Goal: Task Accomplishment & Management: Manage account settings

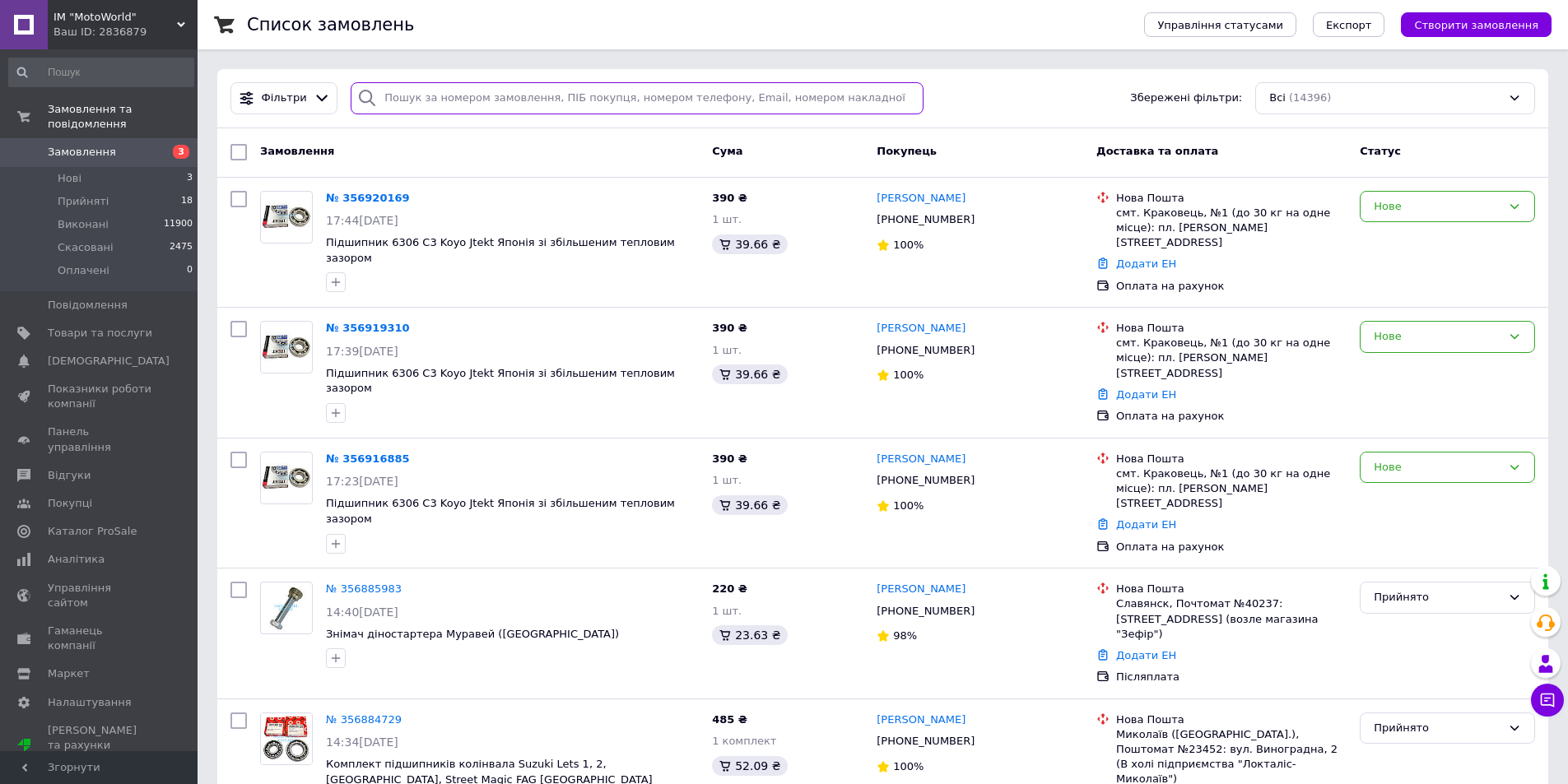
click at [448, 99] on input "search" at bounding box center [637, 98] width 573 height 32
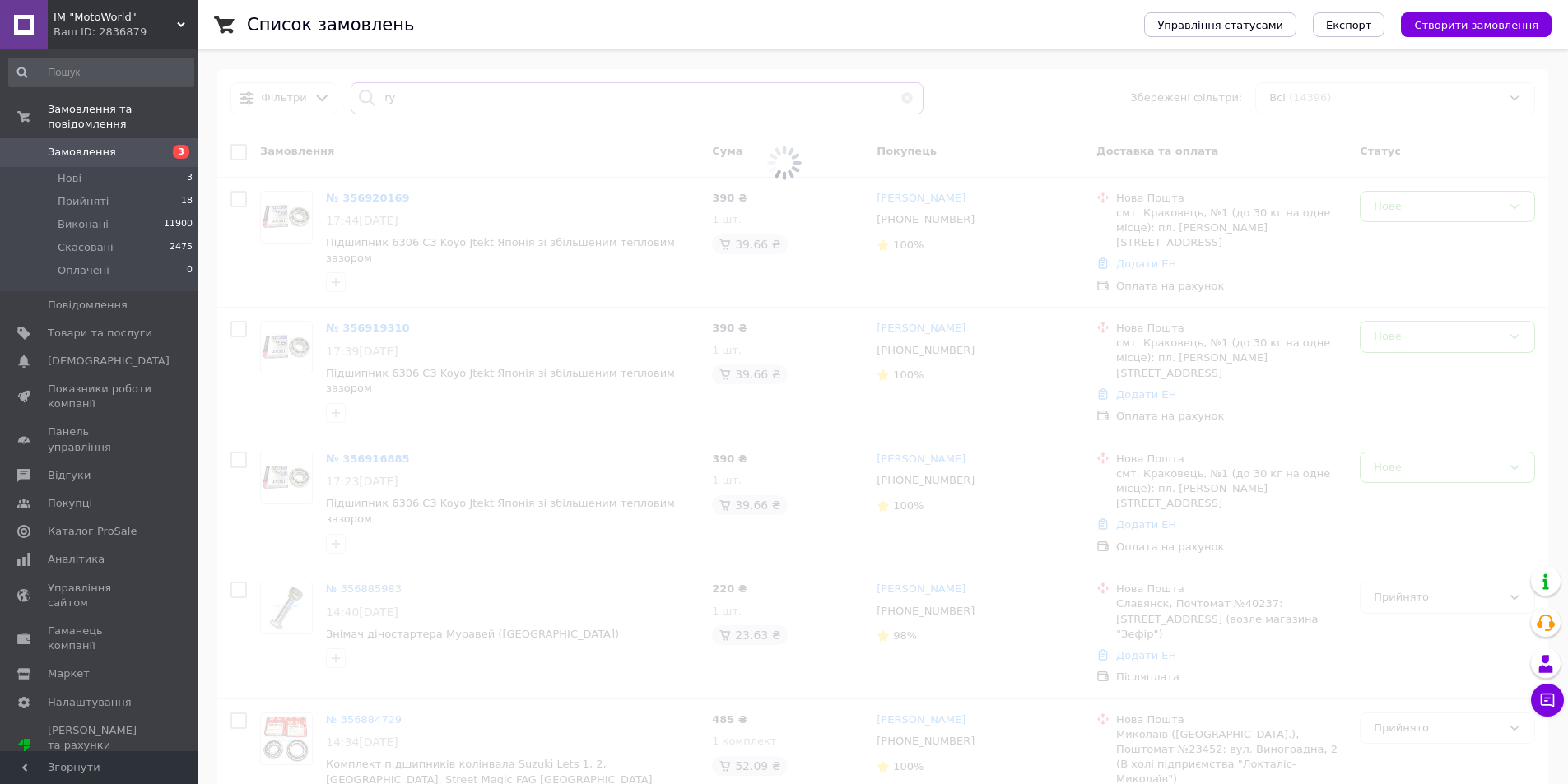
type input "r"
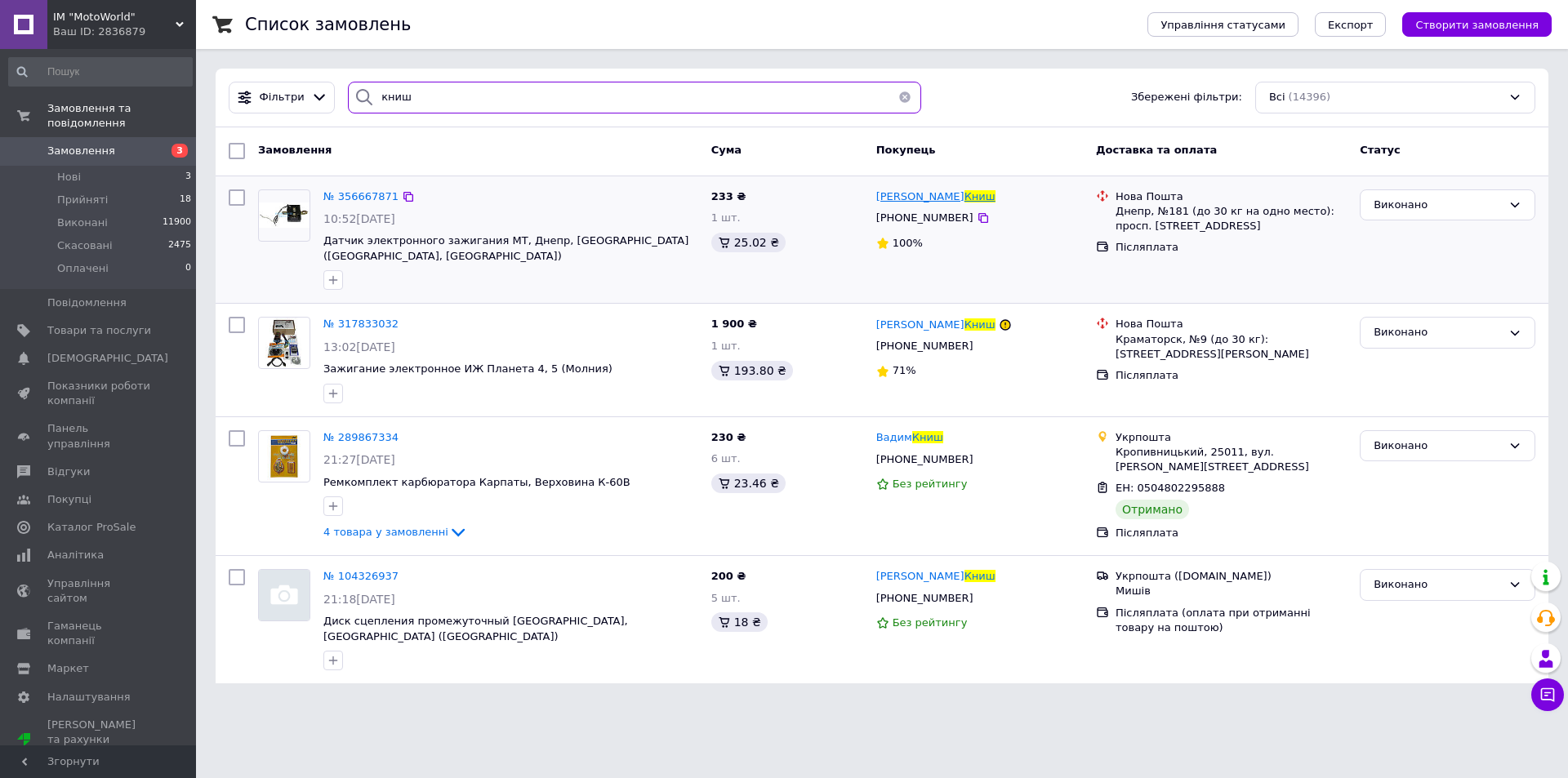
type input "книш"
click at [1431, 207] on div "Виконано" at bounding box center [1439, 206] width 129 height 17
click at [1421, 268] on li "Скасовано" at bounding box center [1447, 268] width 174 height 30
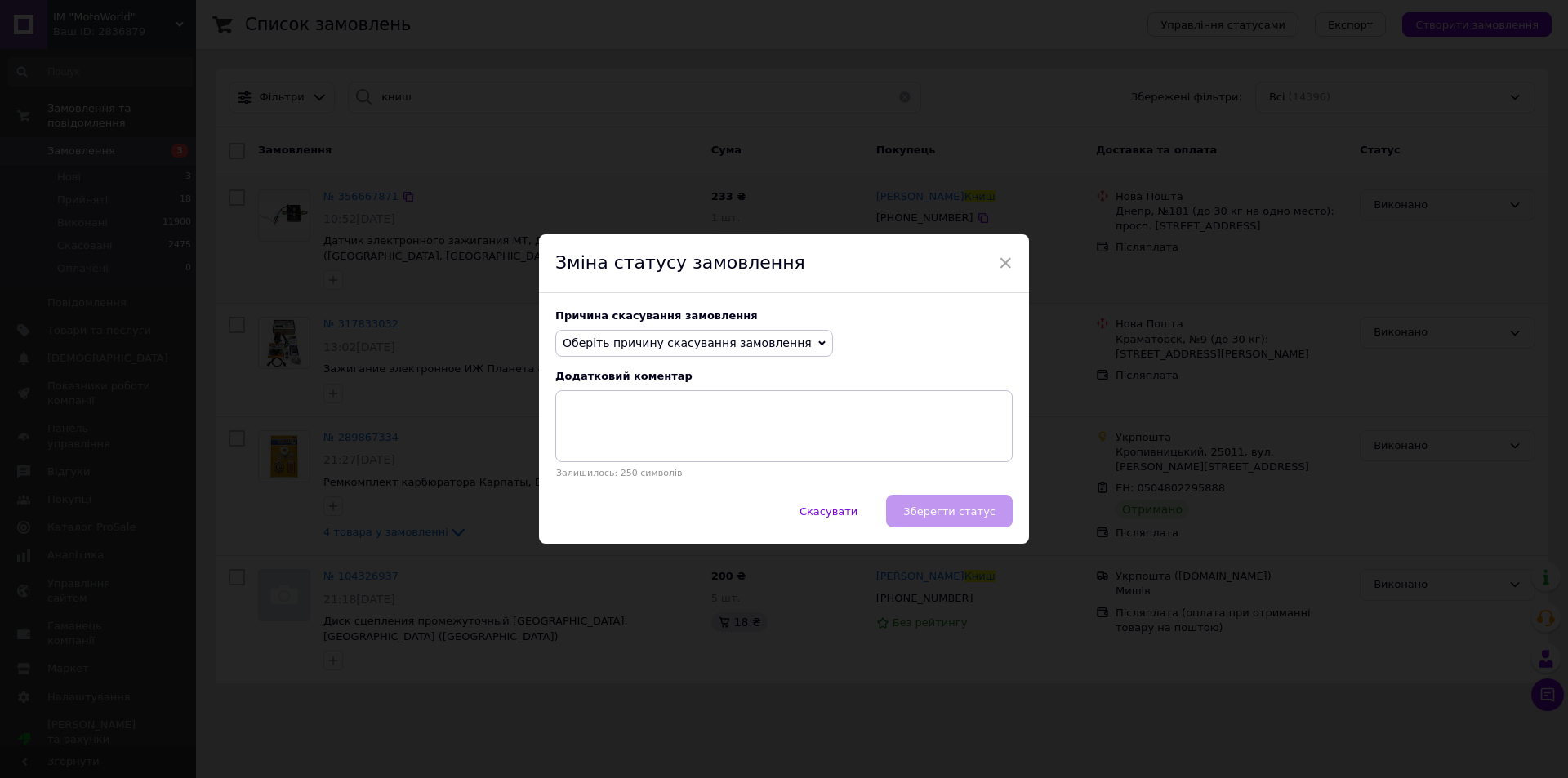
click at [768, 334] on span "Оберіть причину скасування замовлення" at bounding box center [694, 344] width 278 height 27
click at [599, 515] on li "Інше" at bounding box center [694, 512] width 276 height 23
click at [642, 412] on textarea at bounding box center [784, 426] width 458 height 72
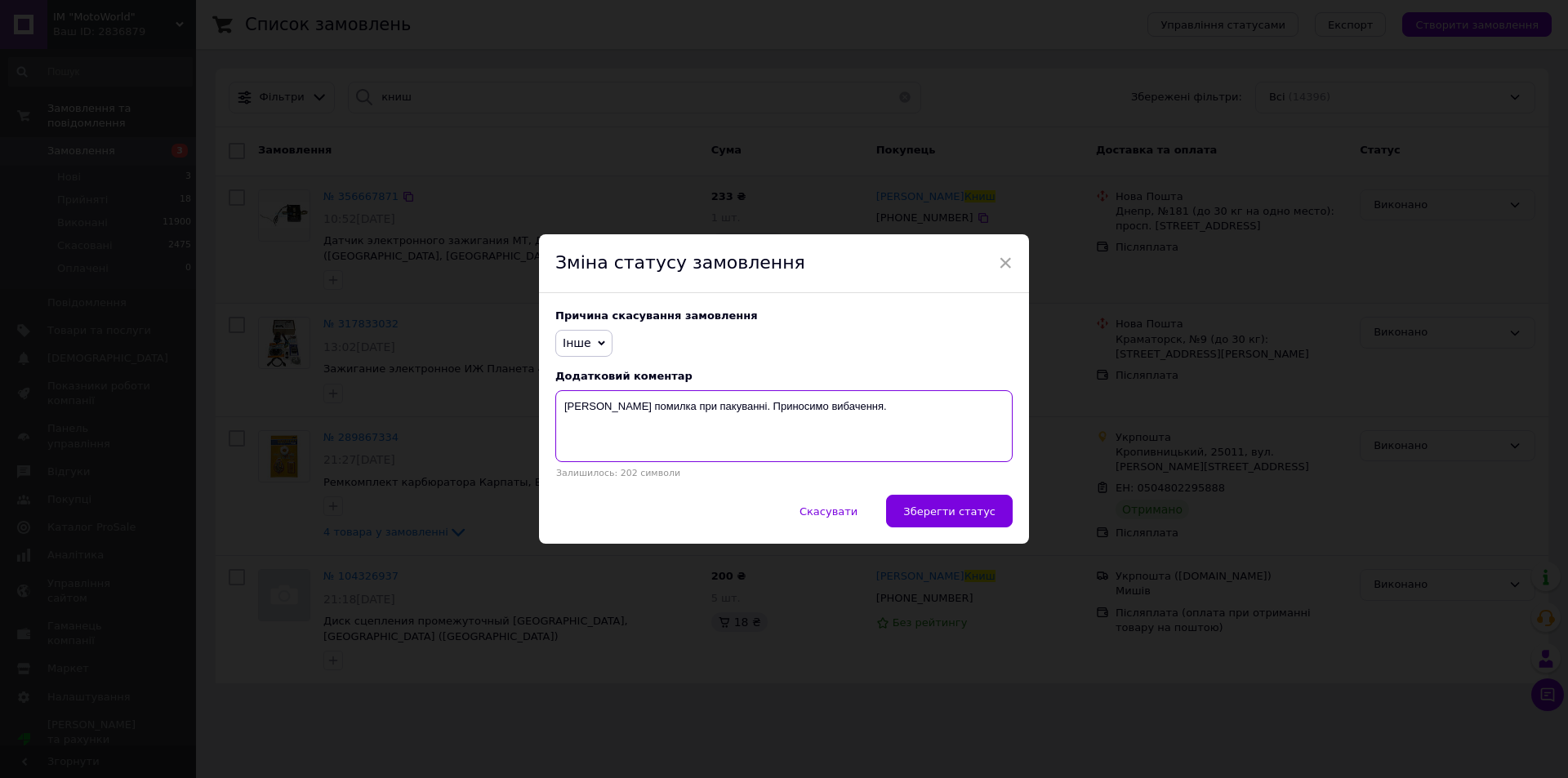
drag, startPoint x: 589, startPoint y: 409, endPoint x: 538, endPoint y: 409, distance: 51.0
click at [539, 409] on div "Причина скасування замовлення Інше Немає в наявності Немає різновиду товару Опл…" at bounding box center [784, 394] width 490 height 202
click at [688, 433] on textarea "Наша помилка при пакуванні. Приносимо вибачення." at bounding box center [784, 426] width 458 height 72
drag, startPoint x: 580, startPoint y: 411, endPoint x: 556, endPoint y: 407, distance: 24.3
click at [556, 407] on textarea "Наша помилка при пакуванні. Приносимо вибачення." at bounding box center [784, 426] width 458 height 72
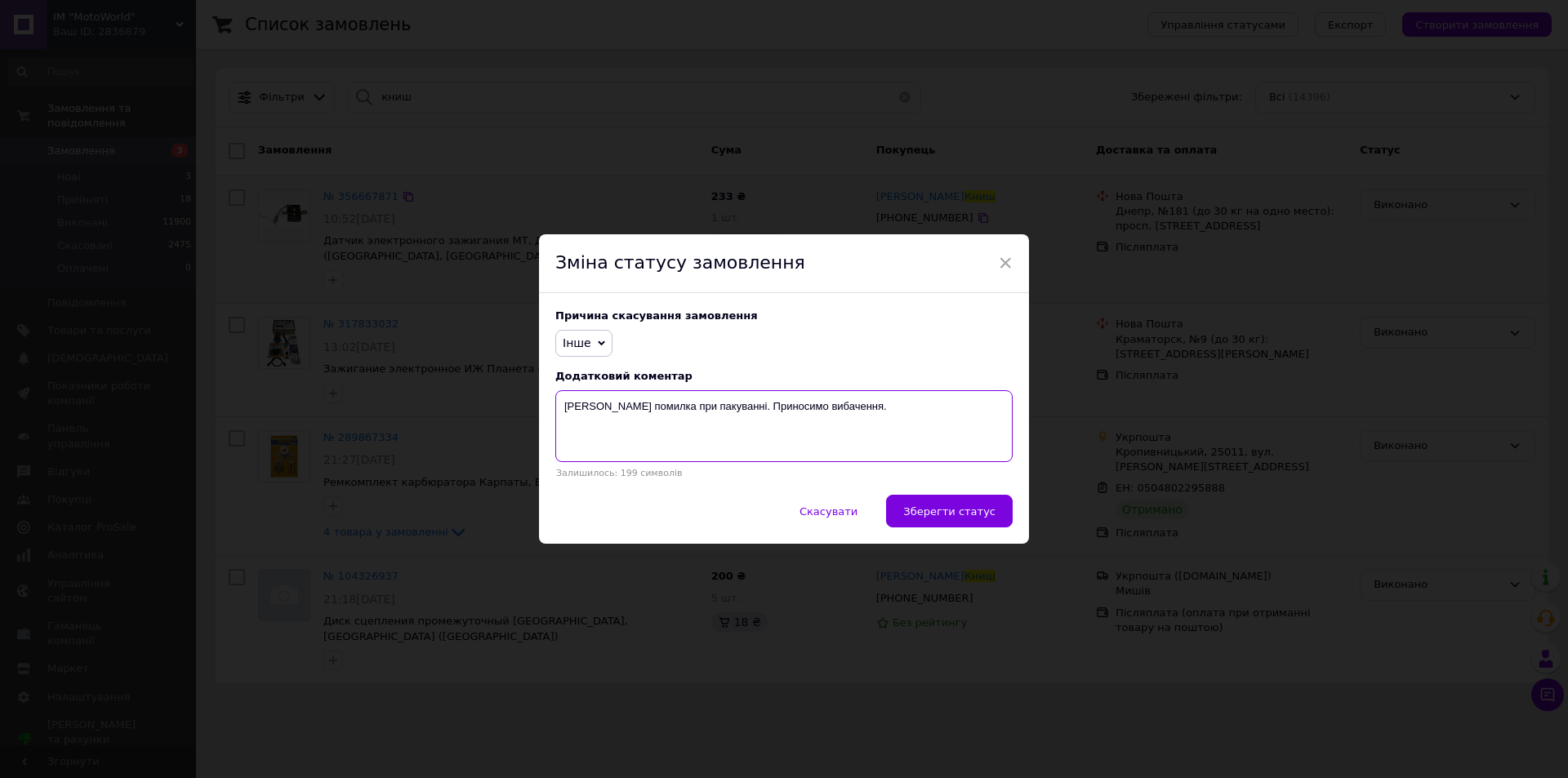
click at [878, 413] on textarea "Сталась помилка при пакуванні. Приносимо вибачення." at bounding box center [784, 426] width 458 height 72
type textarea "Сталась помилка при пакуванні. Приносимо вибачення."
click at [964, 521] on button "Зберегти статус" at bounding box center [950, 511] width 127 height 33
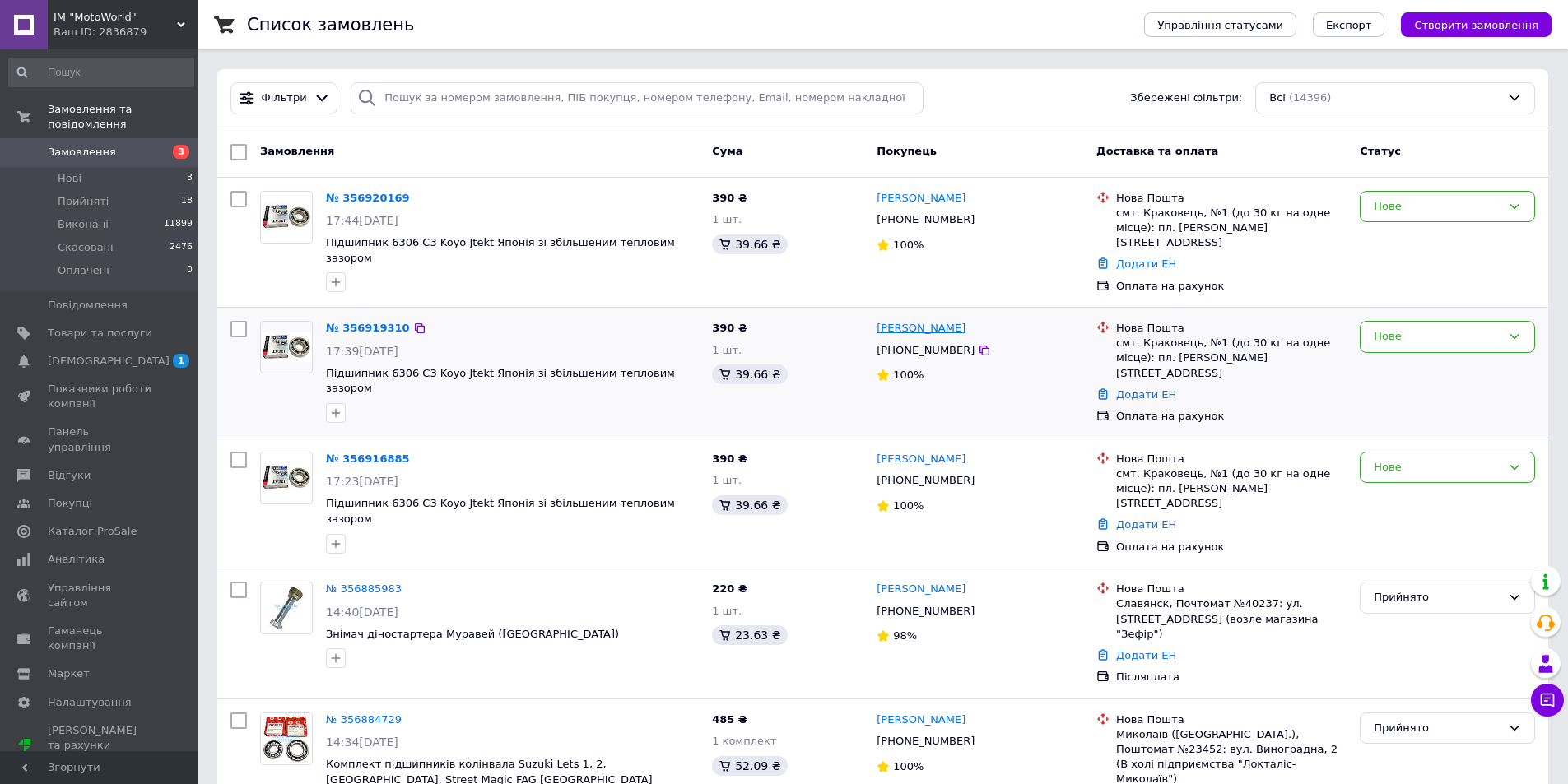
click at [924, 321] on link "[PERSON_NAME]" at bounding box center [921, 329] width 89 height 16
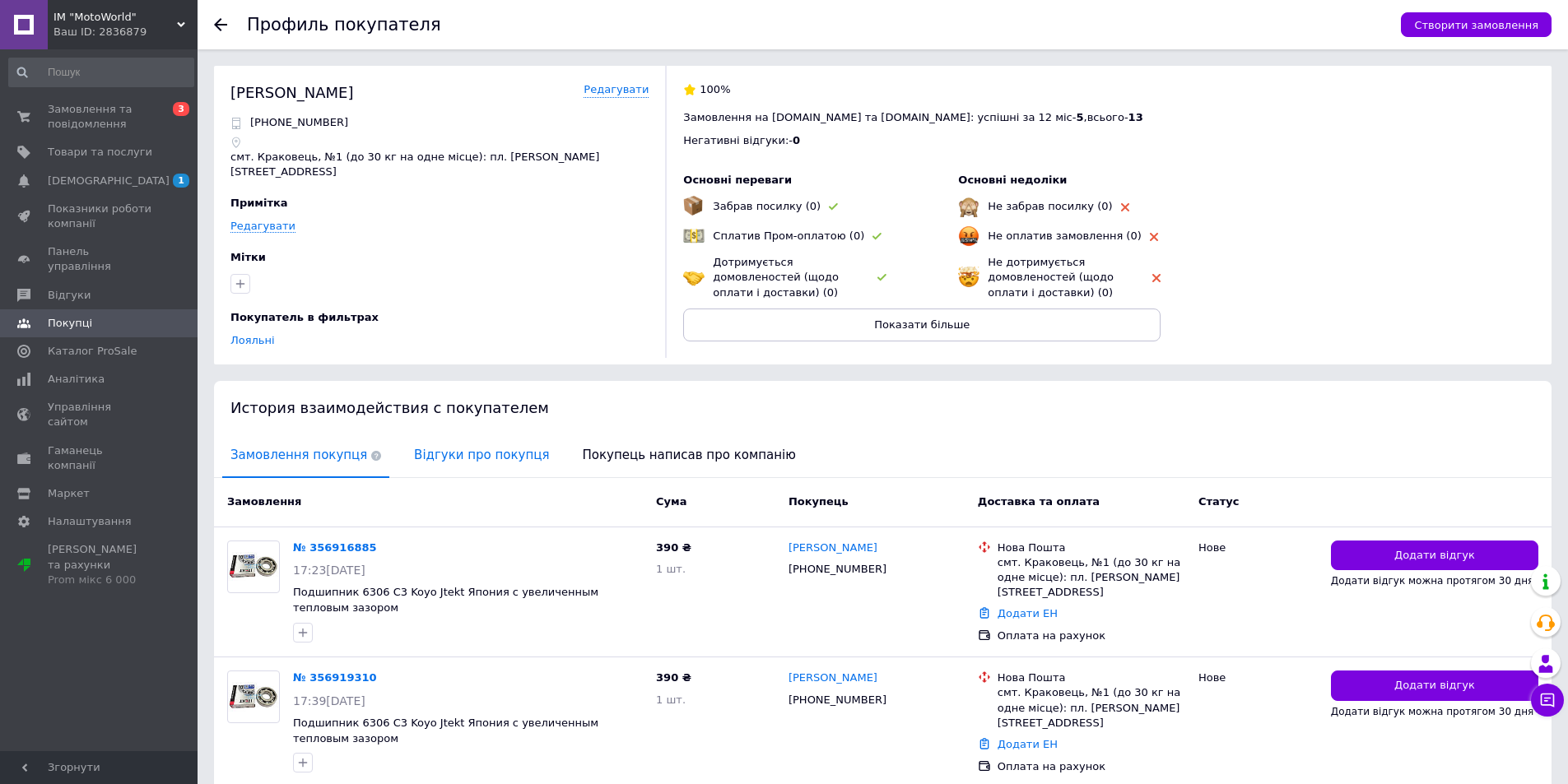
click at [462, 439] on span "Відгуки про покупця" at bounding box center [481, 455] width 151 height 42
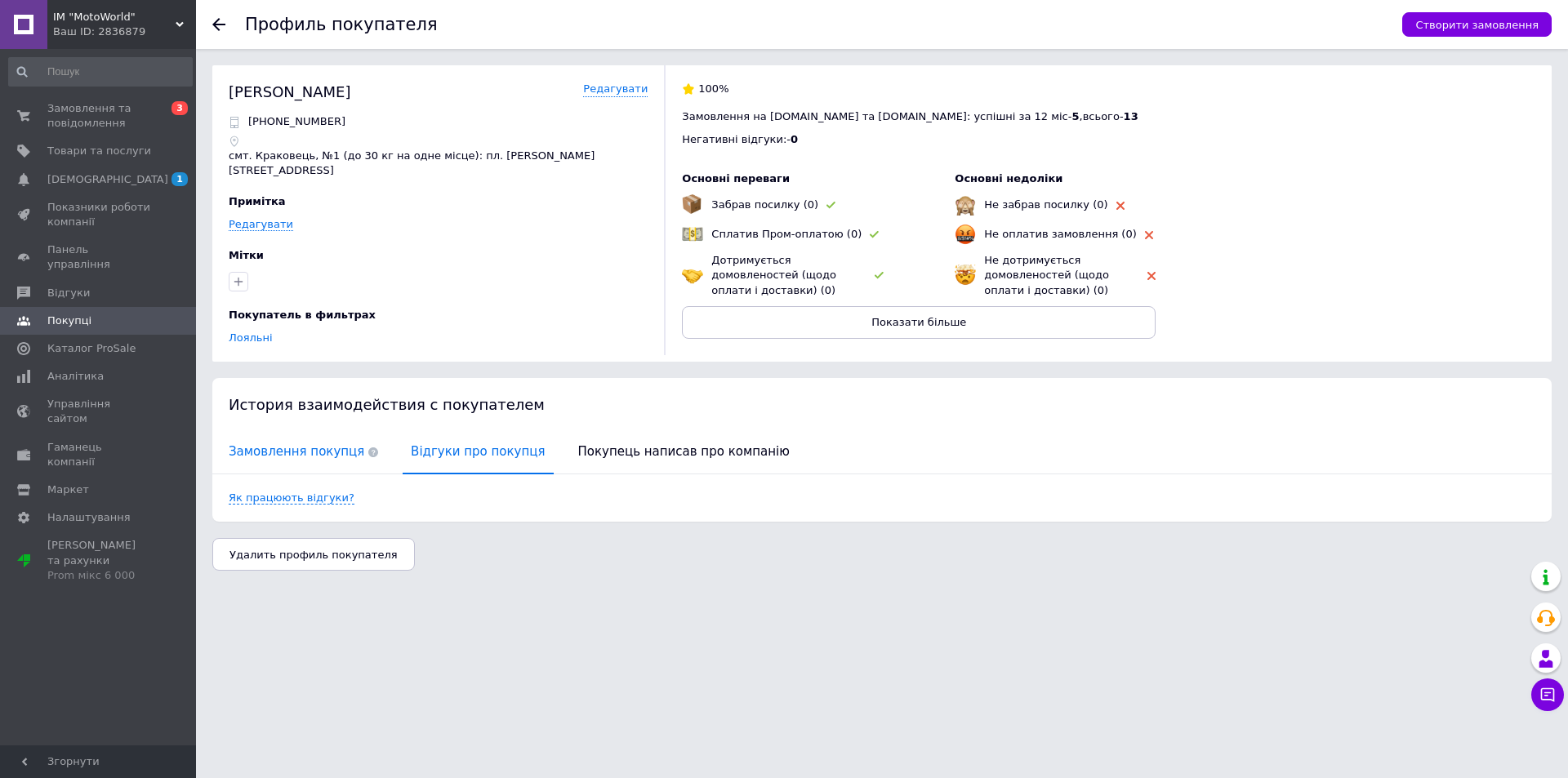
click at [327, 440] on span "Замовлення покупця" at bounding box center [303, 452] width 165 height 42
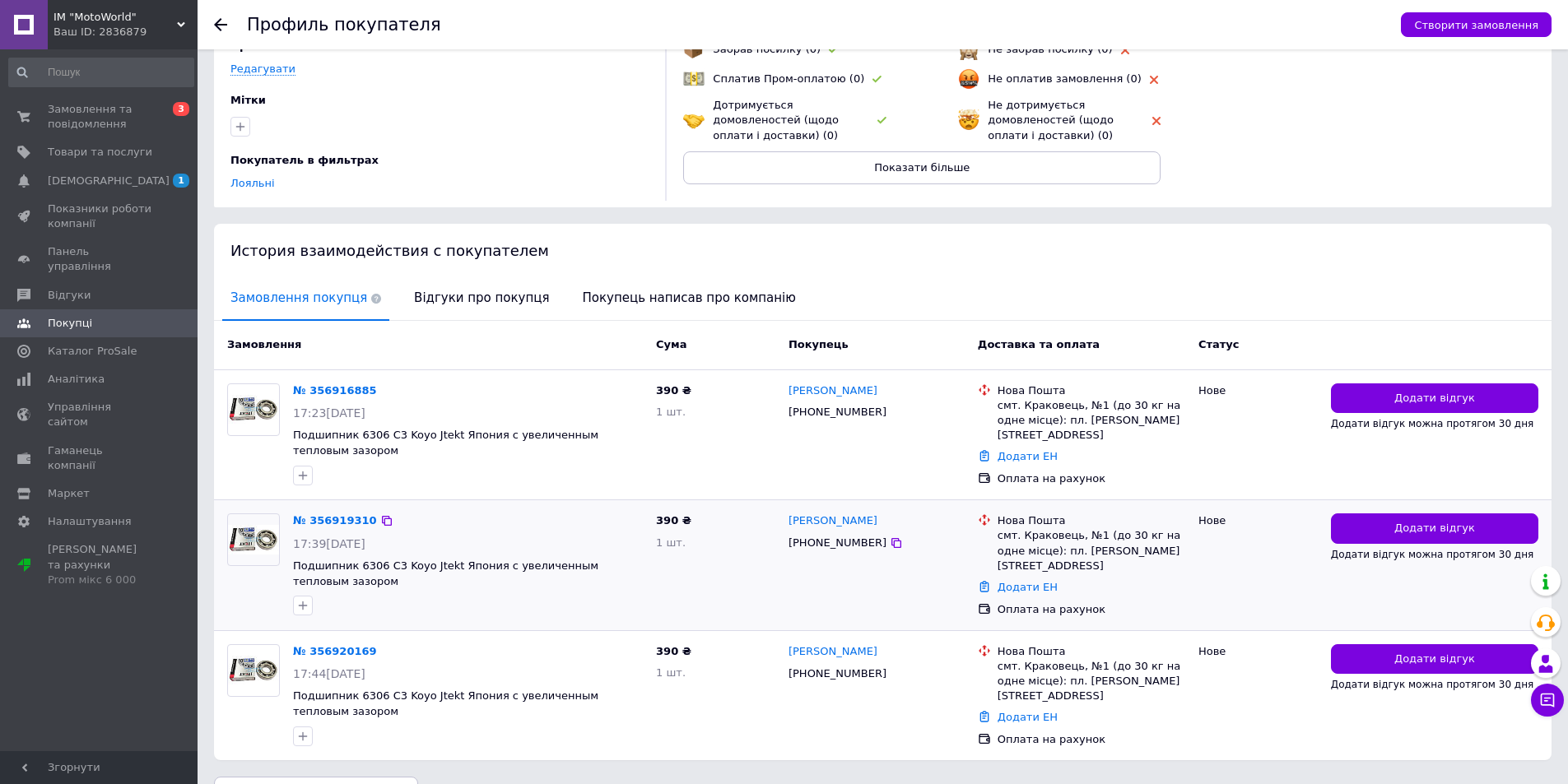
scroll to position [188, 0]
